Goal: Check status

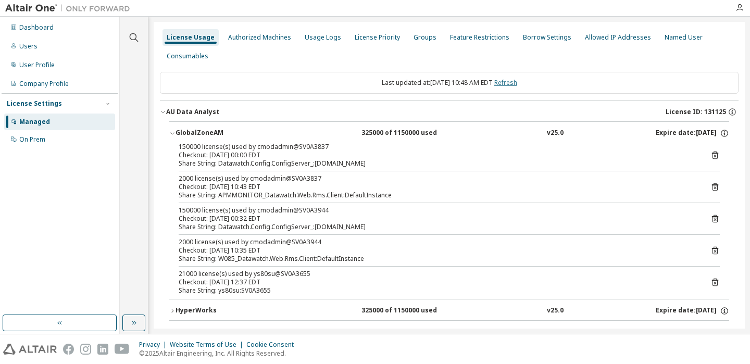
click at [514, 82] on link "Refresh" at bounding box center [505, 82] width 23 height 9
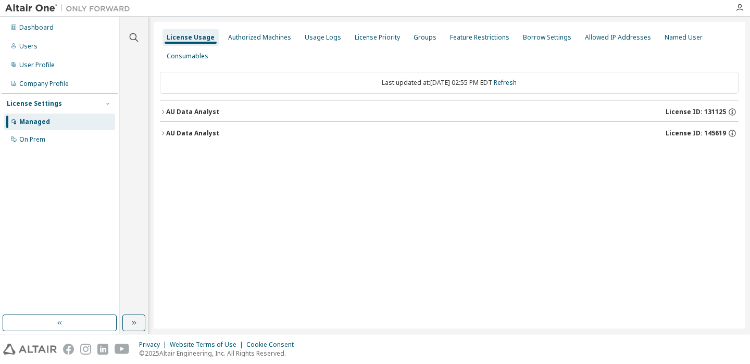
click at [204, 105] on button "AU Data Analyst License ID: 131125" at bounding box center [449, 111] width 578 height 23
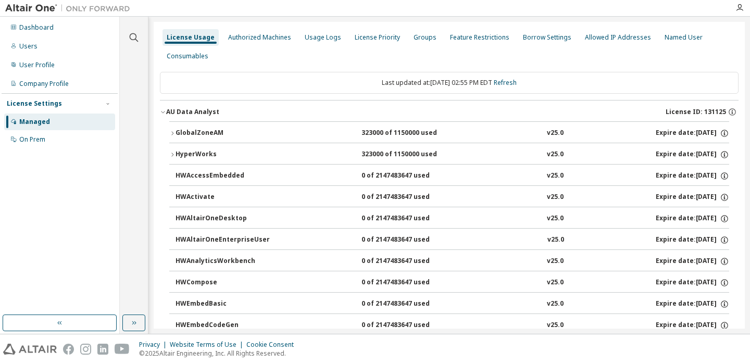
click at [206, 129] on div "GlobalZoneAM" at bounding box center [222, 133] width 94 height 9
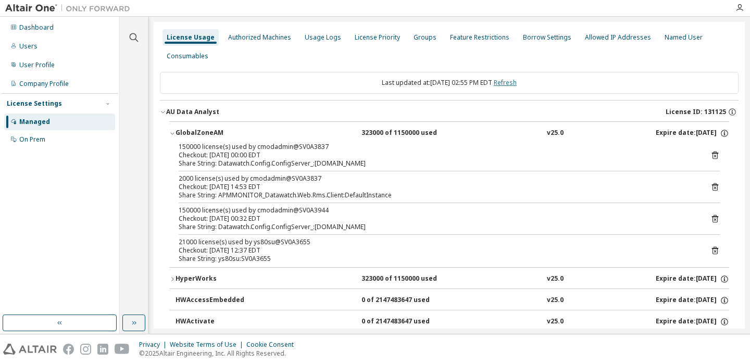
click at [515, 79] on link "Refresh" at bounding box center [505, 82] width 23 height 9
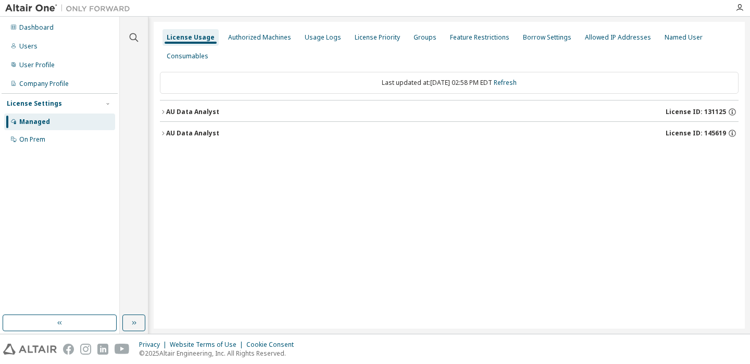
click at [200, 110] on div "AU Data Analyst" at bounding box center [192, 112] width 53 height 8
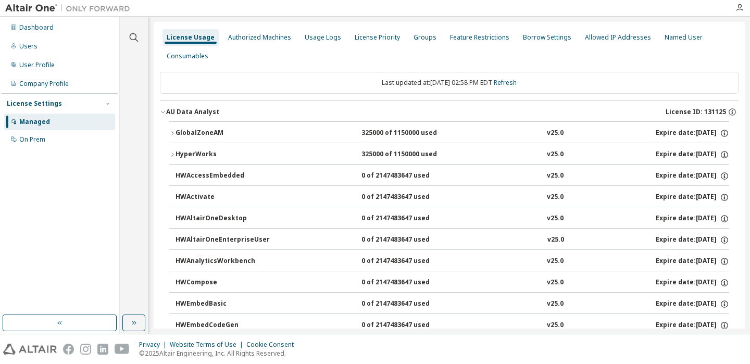
click at [209, 130] on div "GlobalZoneAM" at bounding box center [222, 133] width 94 height 9
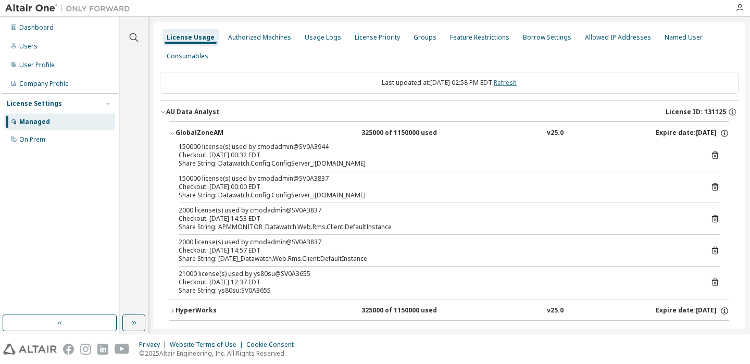
click at [511, 80] on link "Refresh" at bounding box center [505, 82] width 23 height 9
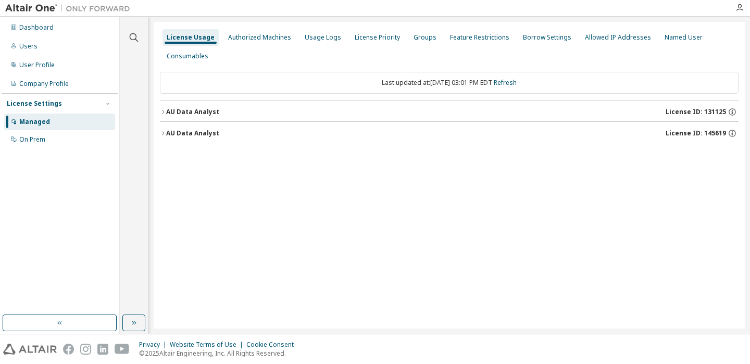
click at [175, 113] on div "AU Data Analyst" at bounding box center [192, 112] width 53 height 8
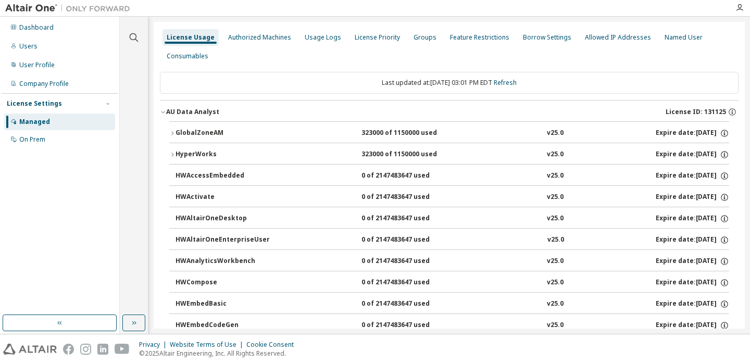
click at [210, 129] on div "GlobalZoneAM" at bounding box center [222, 133] width 94 height 9
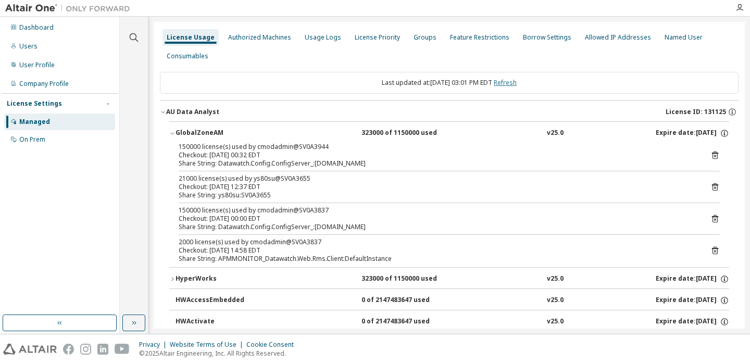
click at [511, 78] on link "Refresh" at bounding box center [505, 82] width 23 height 9
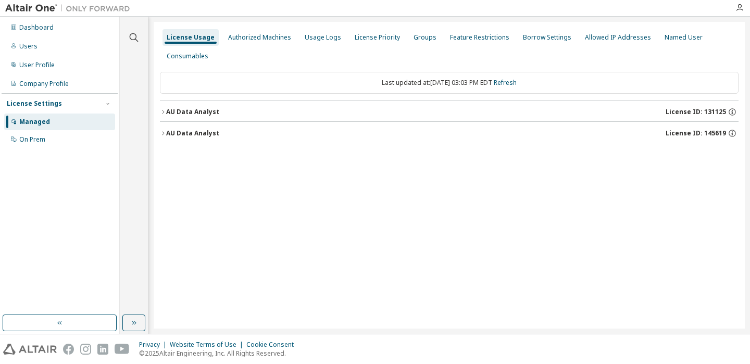
click at [201, 108] on div "AU Data Analyst" at bounding box center [192, 112] width 53 height 8
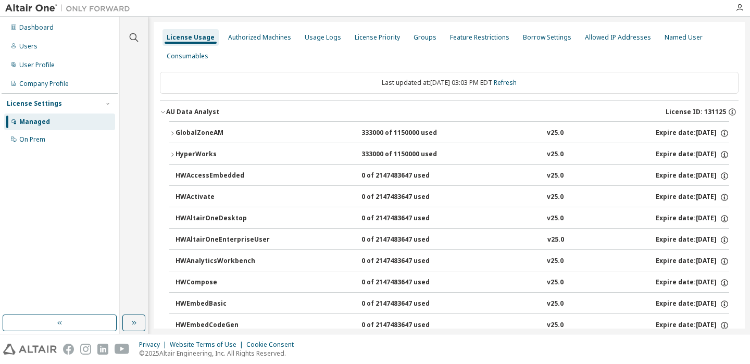
click at [203, 130] on div "GlobalZoneAM" at bounding box center [222, 133] width 94 height 9
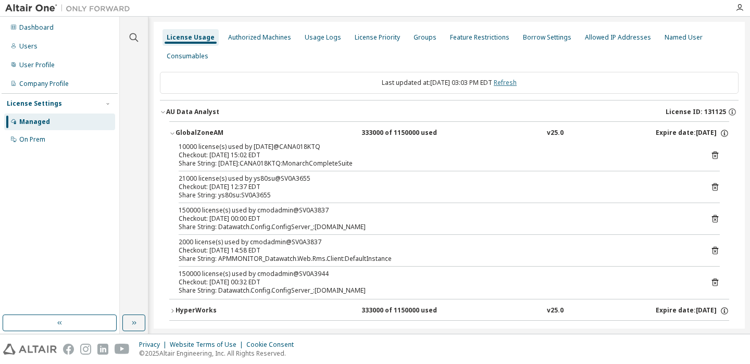
click at [516, 78] on link "Refresh" at bounding box center [505, 82] width 23 height 9
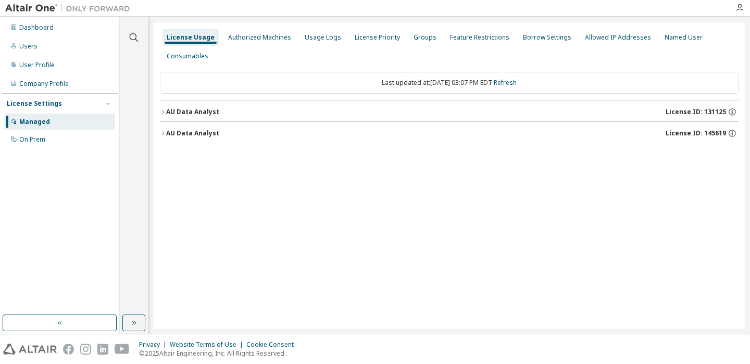
click at [204, 105] on button "AU Data Analyst License ID: 131125" at bounding box center [449, 111] width 578 height 23
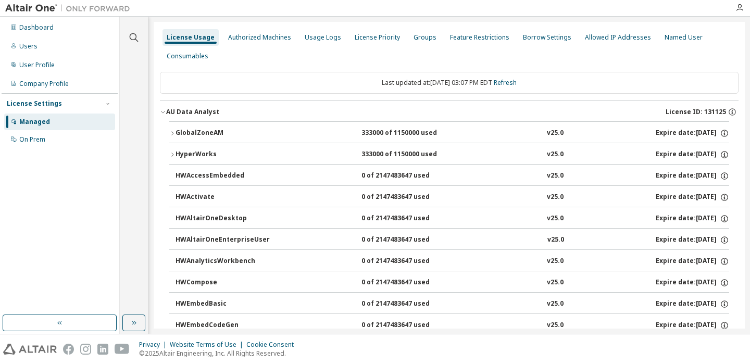
click at [183, 130] on div "GlobalZoneAM" at bounding box center [222, 133] width 94 height 9
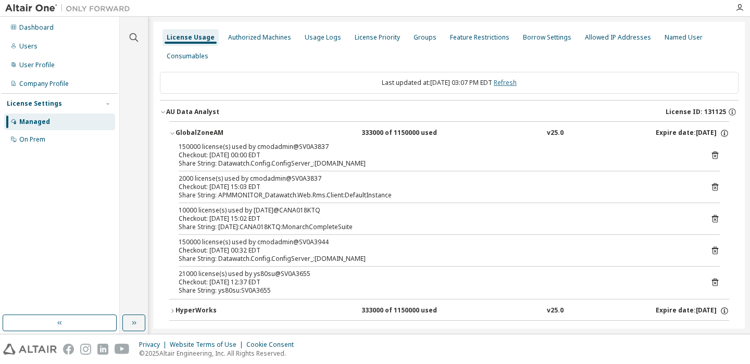
click at [513, 79] on link "Refresh" at bounding box center [505, 82] width 23 height 9
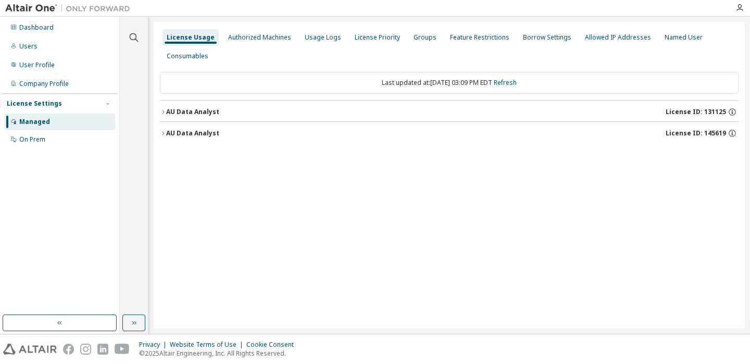
click at [212, 110] on div "AU Data Analyst" at bounding box center [192, 112] width 53 height 8
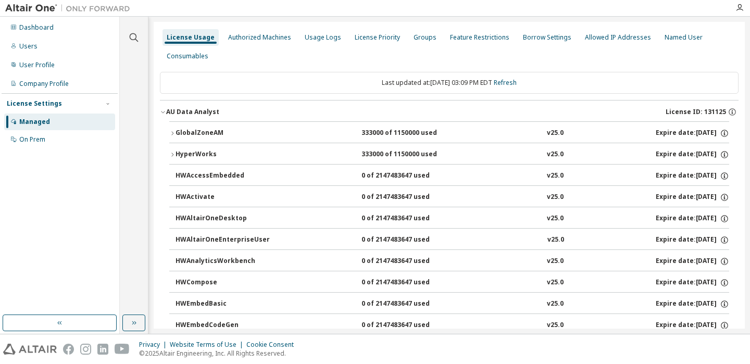
click at [213, 132] on div "GlobalZoneAM" at bounding box center [222, 133] width 94 height 9
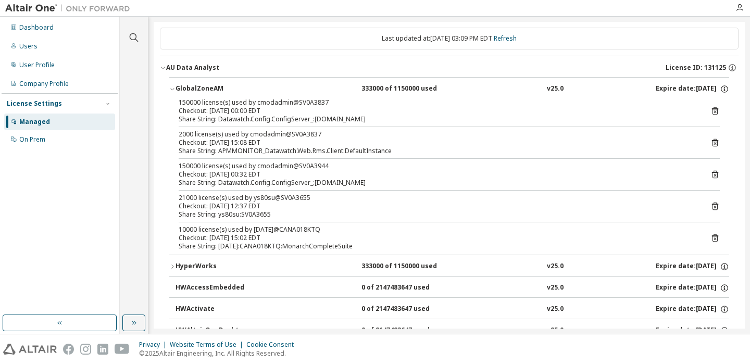
scroll to position [65, 0]
